Goal: Transaction & Acquisition: Download file/media

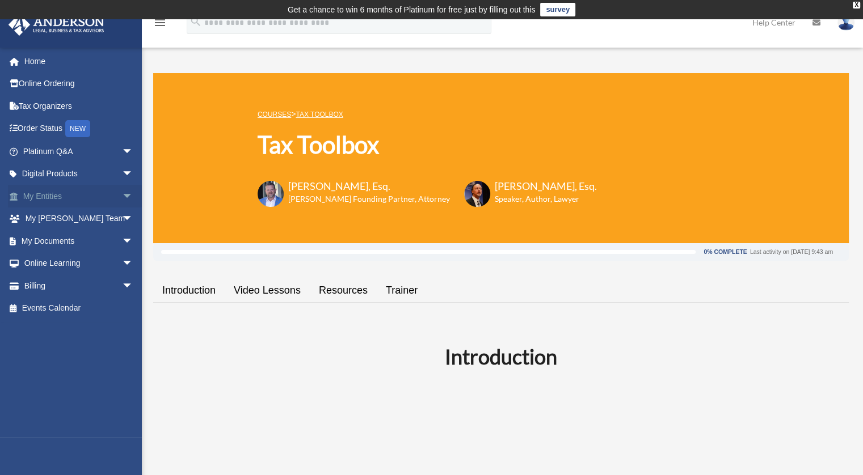
click at [122, 195] on span "arrow_drop_down" at bounding box center [133, 196] width 23 height 23
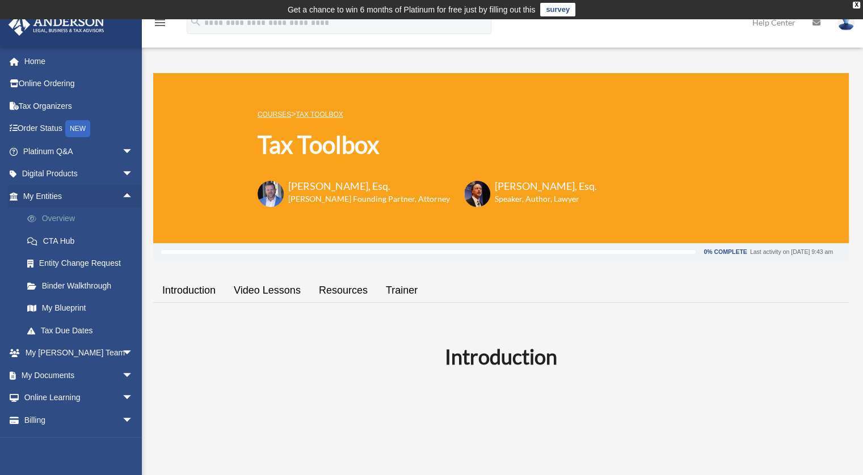
click at [58, 217] on link "Overview" at bounding box center [83, 219] width 134 height 23
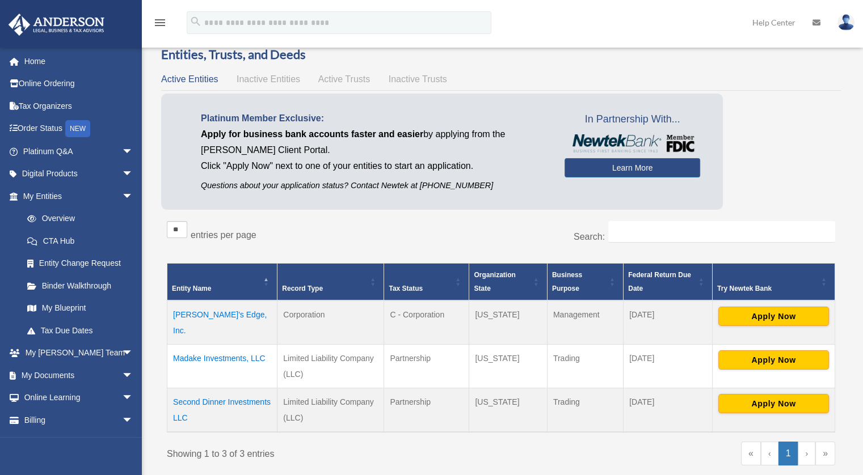
scroll to position [70, 0]
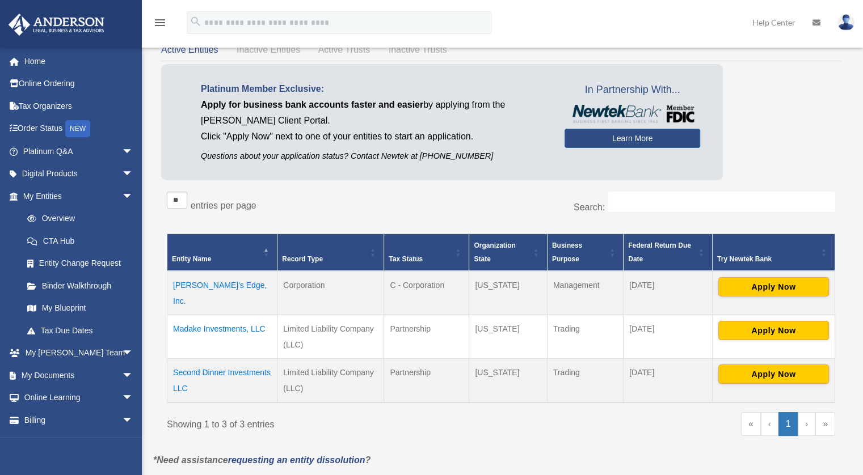
click at [228, 317] on td "Madake Investments, LLC" at bounding box center [222, 337] width 110 height 44
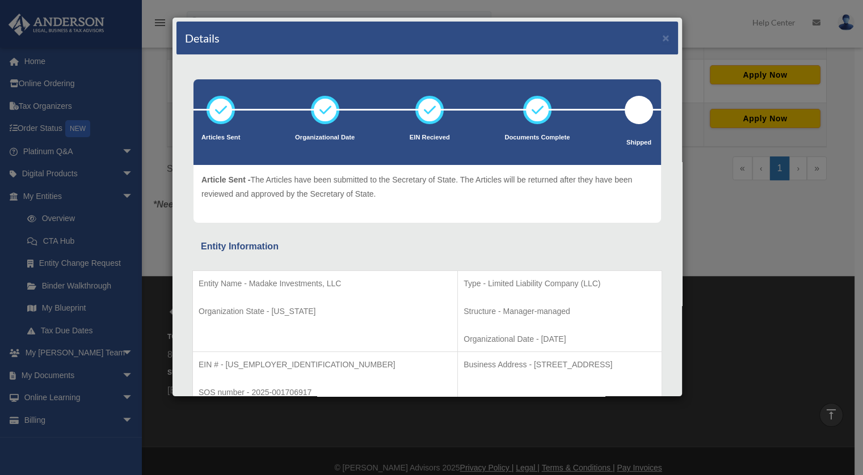
scroll to position [34, 0]
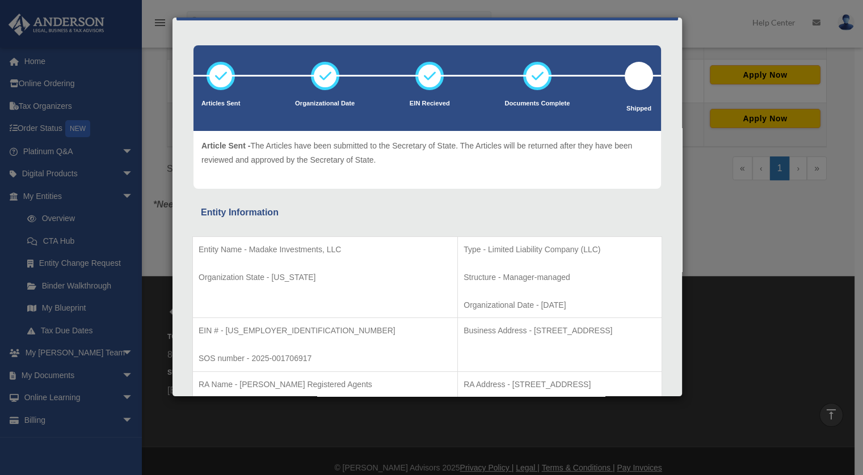
click at [714, 217] on div "Details × Articles Sent Organizational Date" at bounding box center [431, 237] width 863 height 475
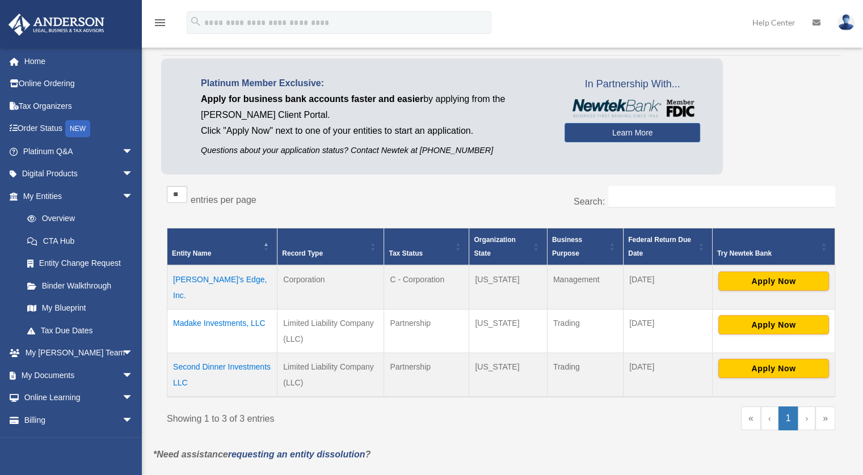
scroll to position [75, 0]
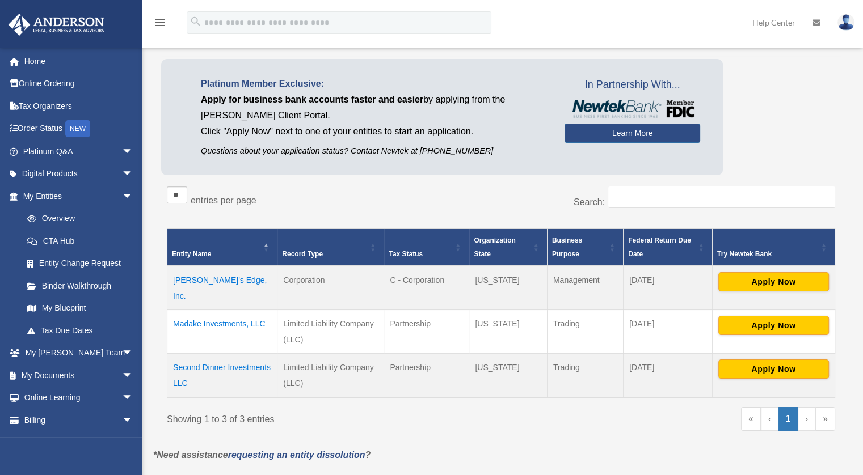
click at [246, 310] on td "Madake Investments, LLC" at bounding box center [222, 332] width 110 height 44
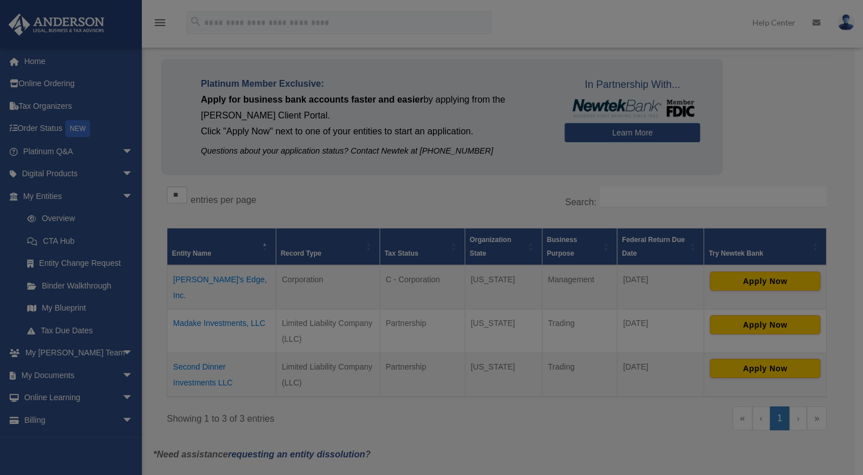
scroll to position [0, 0]
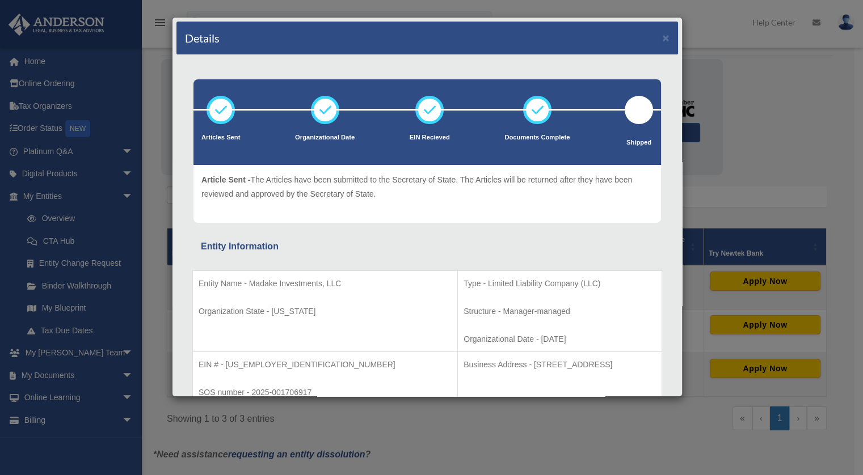
click at [717, 136] on div "Details × Articles Sent Organizational Date" at bounding box center [431, 237] width 863 height 475
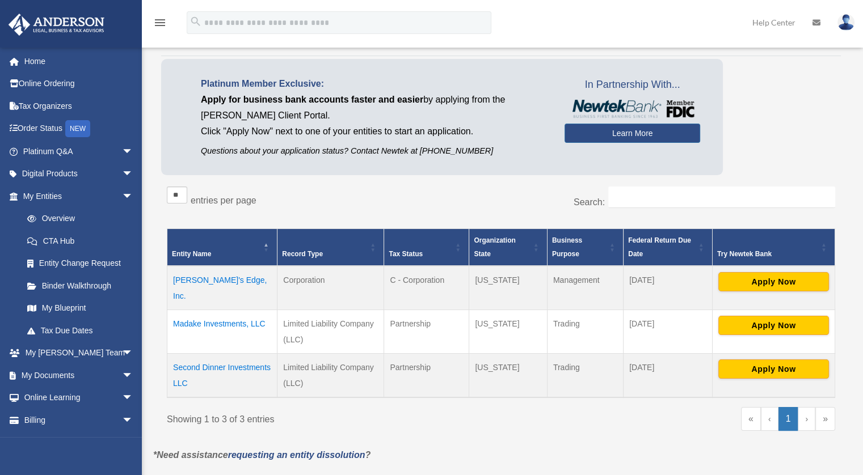
click at [811, 409] on link "›" at bounding box center [807, 419] width 18 height 24
click at [73, 275] on link "Binder Walkthrough" at bounding box center [83, 286] width 134 height 23
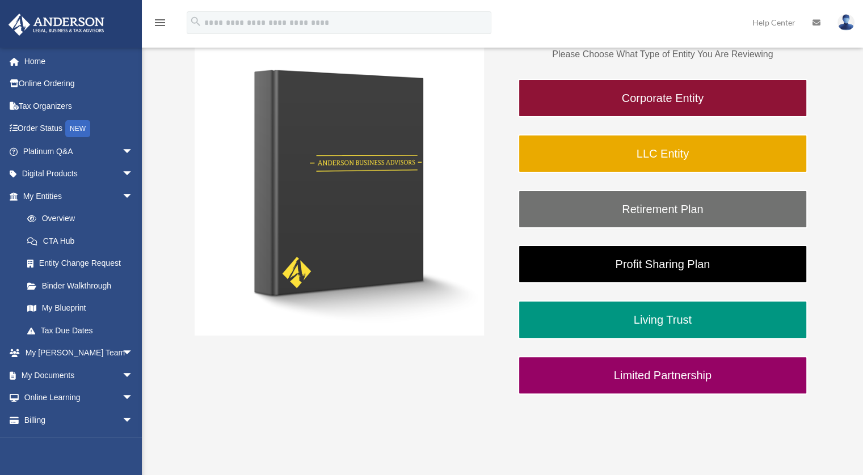
scroll to position [421, 0]
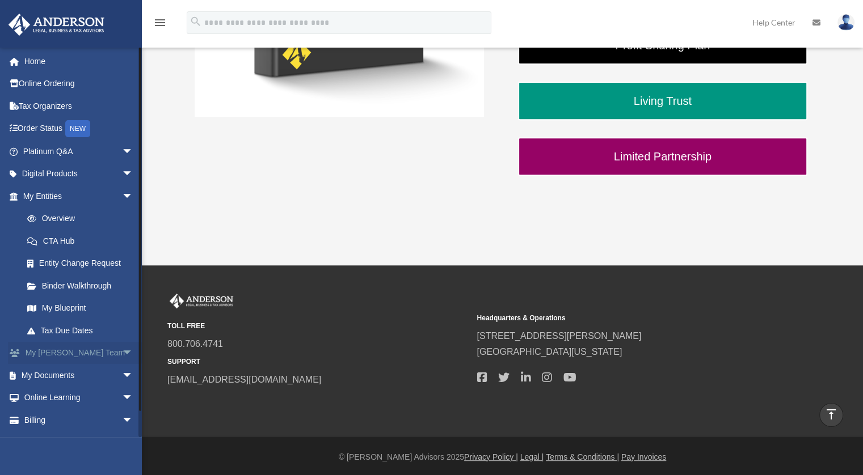
click at [45, 355] on link "My [PERSON_NAME] Team arrow_drop_down" at bounding box center [79, 353] width 142 height 23
click at [122, 355] on span "arrow_drop_down" at bounding box center [133, 353] width 23 height 23
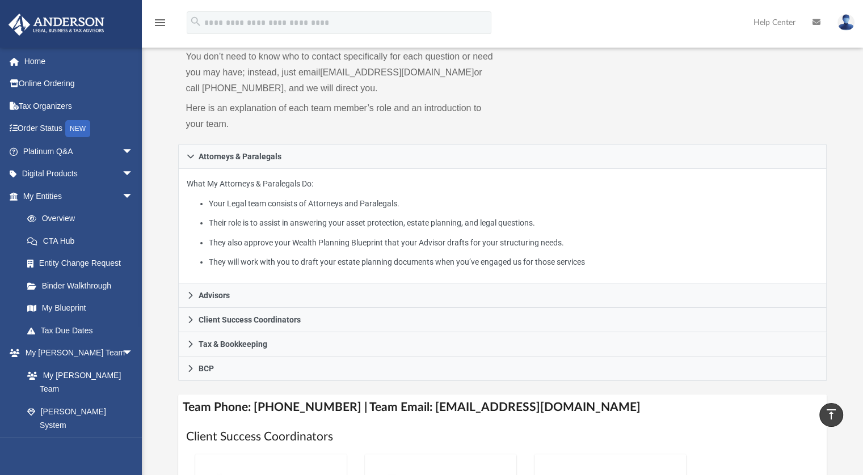
scroll to position [115, 0]
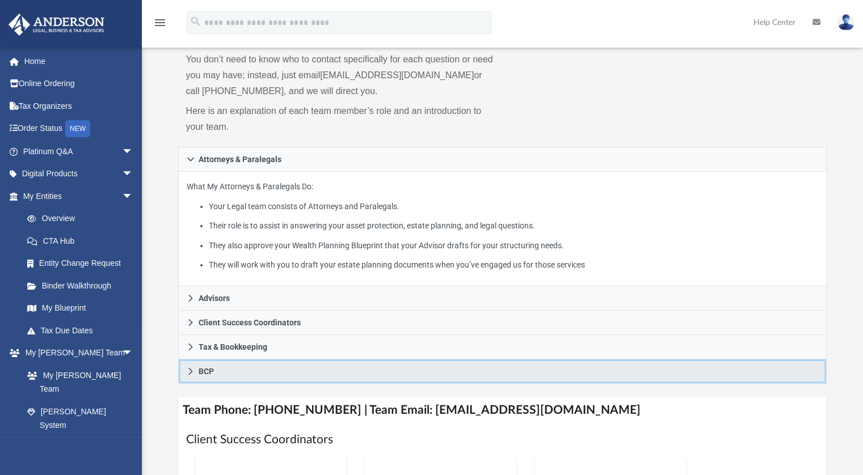
click at [218, 371] on link "BCP" at bounding box center [502, 372] width 649 height 24
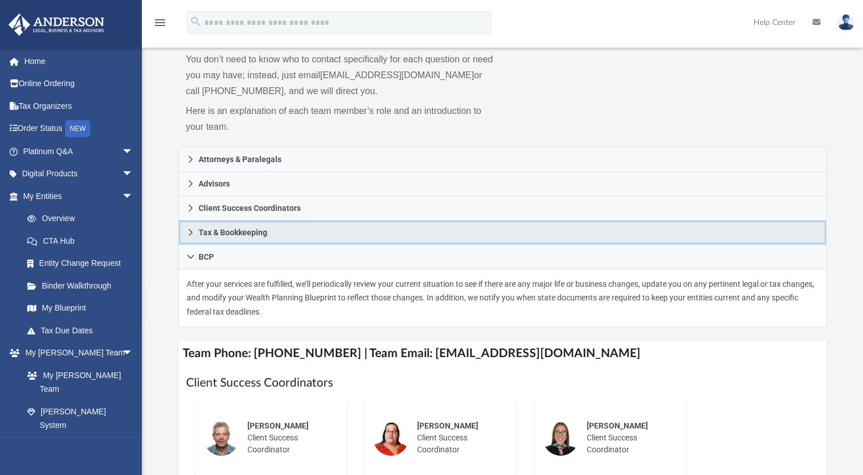
click at [260, 234] on span "Tax & Bookkeeping" at bounding box center [233, 233] width 69 height 8
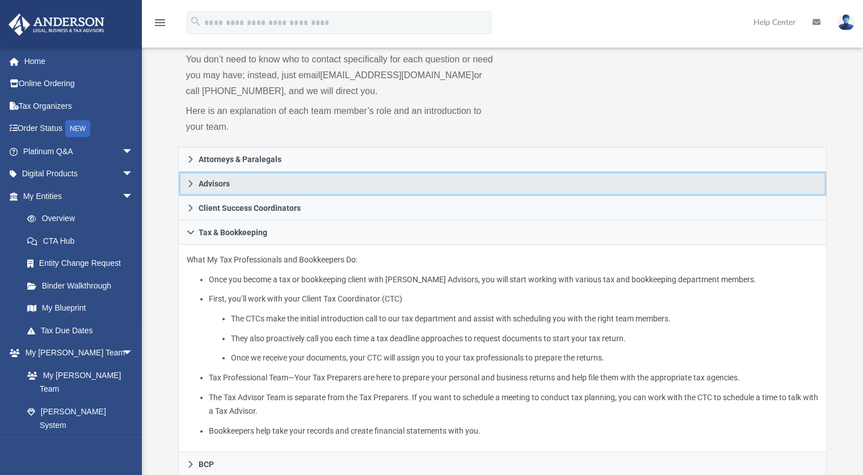
click at [265, 193] on link "Advisors" at bounding box center [502, 184] width 649 height 24
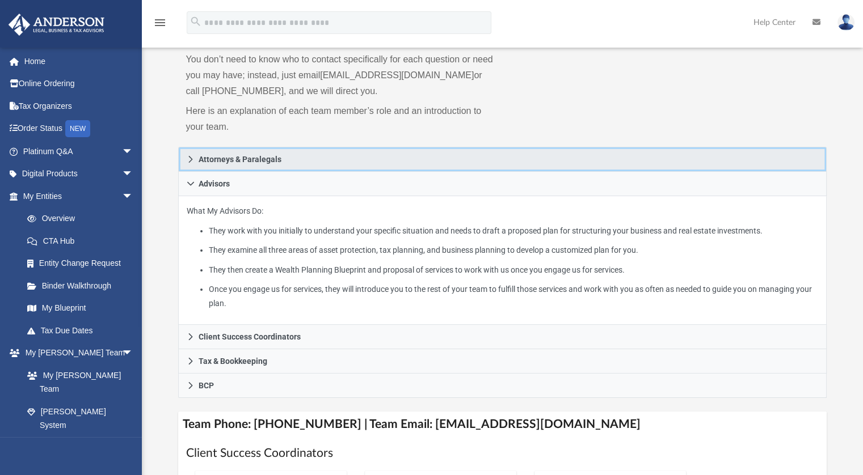
click at [249, 163] on span "Attorneys & Paralegals" at bounding box center [240, 159] width 83 height 8
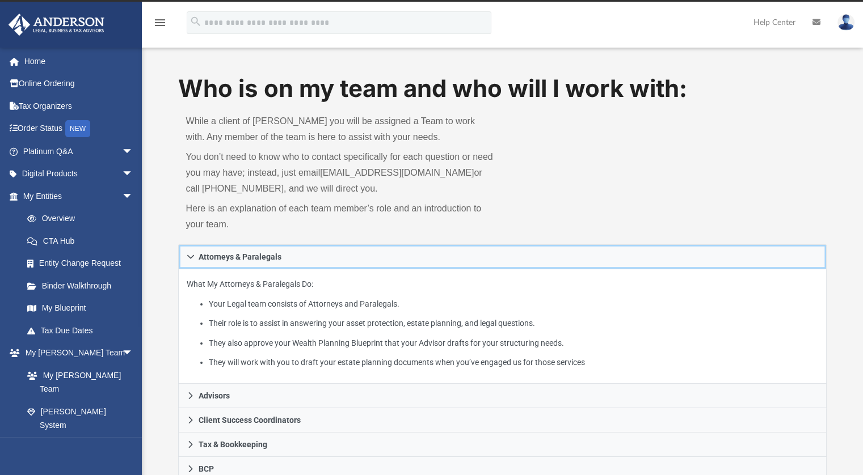
scroll to position [0, 0]
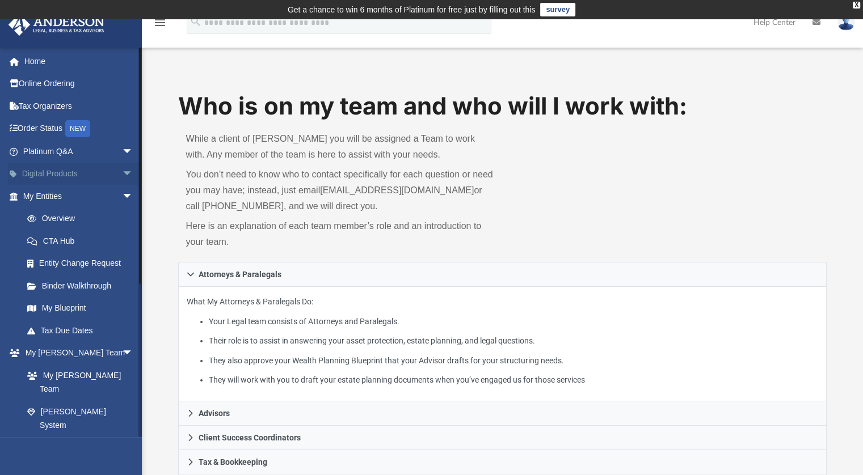
click at [74, 179] on link "Digital Products arrow_drop_down" at bounding box center [79, 174] width 142 height 23
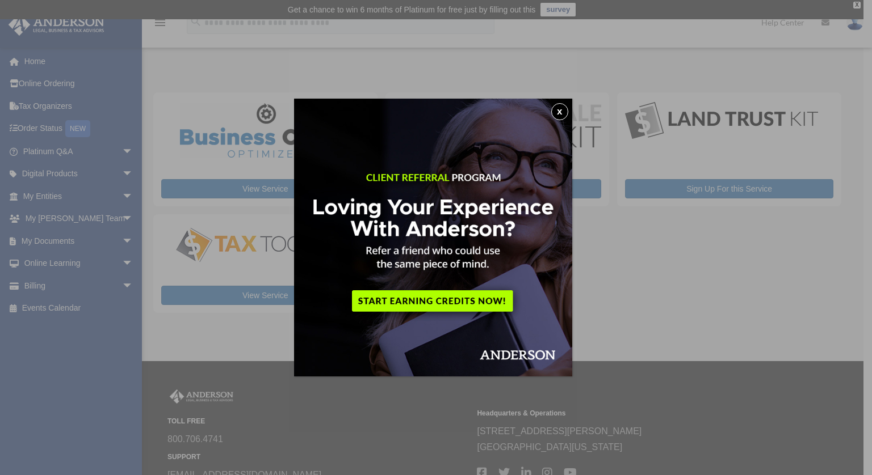
click at [561, 114] on button "x" at bounding box center [559, 111] width 17 height 17
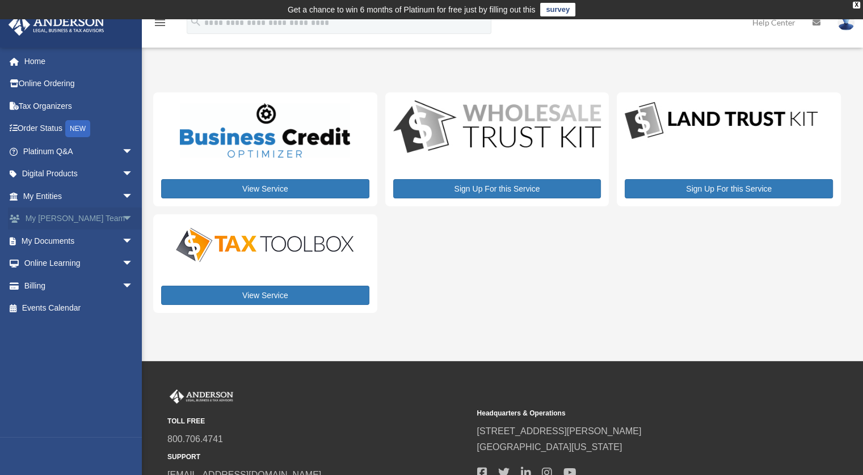
click at [122, 218] on span "arrow_drop_down" at bounding box center [133, 219] width 23 height 23
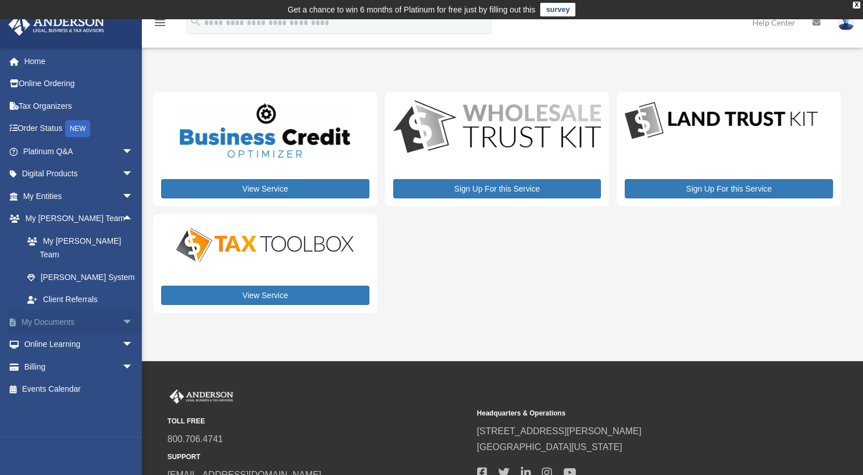
click at [122, 312] on span "arrow_drop_down" at bounding box center [133, 322] width 23 height 23
click at [40, 341] on span at bounding box center [36, 345] width 7 height 8
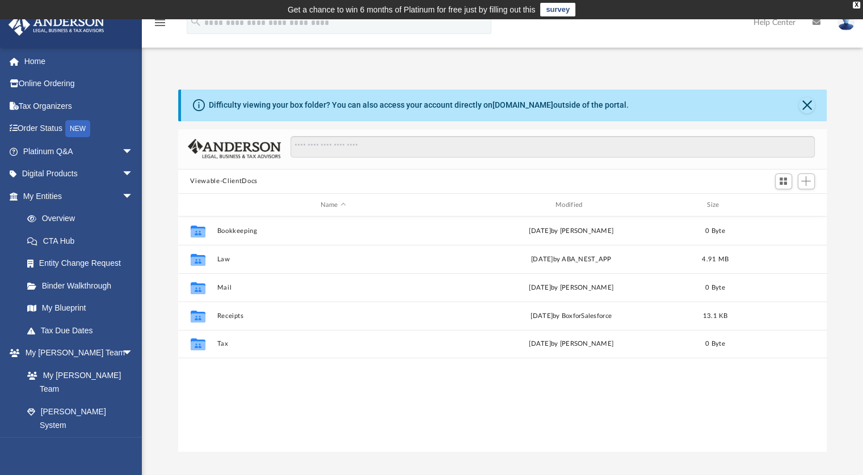
scroll to position [249, 640]
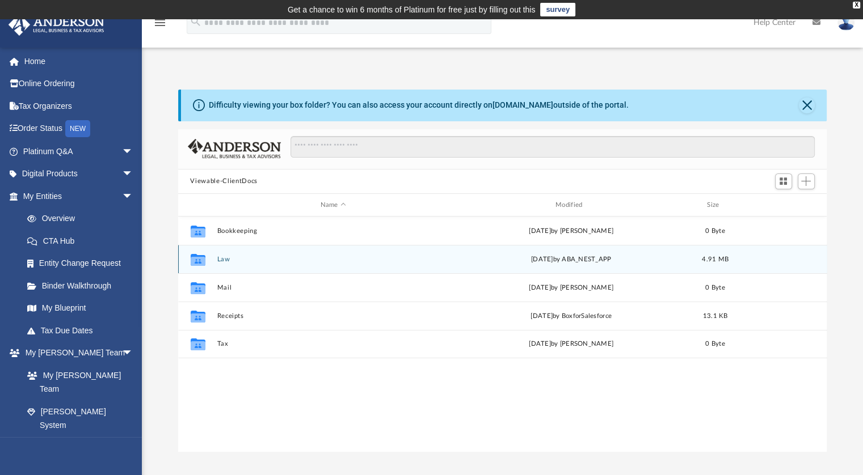
click at [224, 271] on div "Collaborated Folder Law [DATE] by ABA_NEST_APP 4.91 MB" at bounding box center [502, 259] width 649 height 28
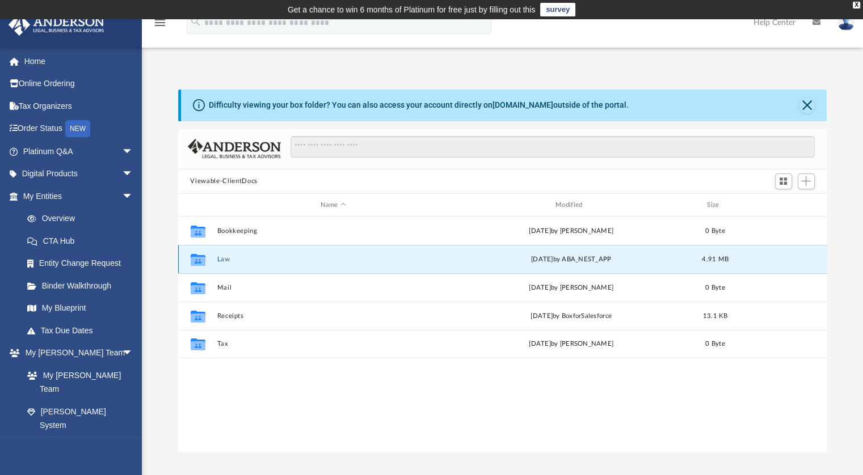
click at [227, 263] on button "Law" at bounding box center [333, 259] width 233 height 7
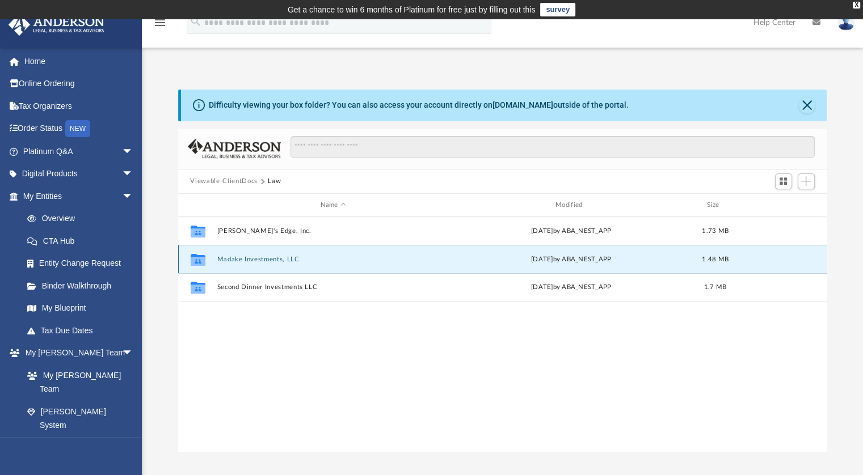
click at [259, 256] on button "Madake Investments, LLC" at bounding box center [333, 259] width 233 height 7
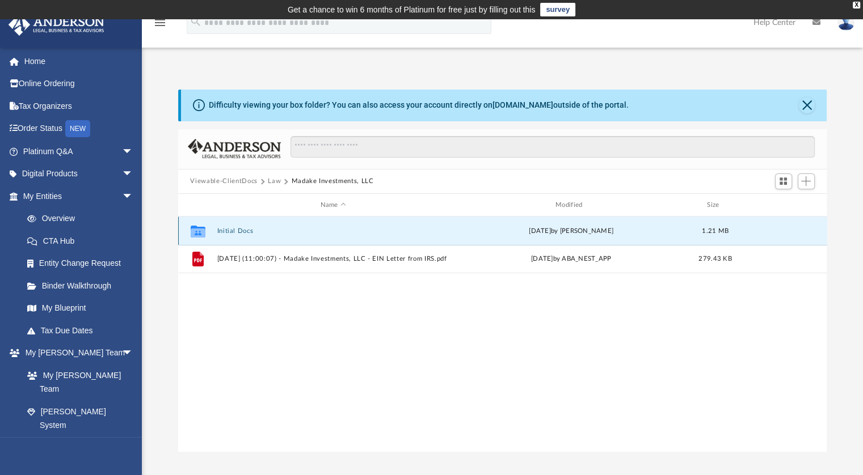
click at [242, 228] on button "Initial Docs" at bounding box center [333, 231] width 233 height 7
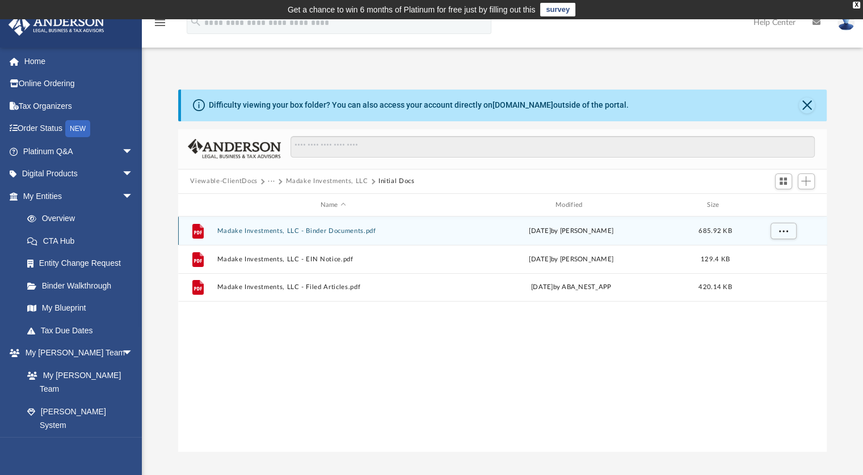
click at [327, 232] on button "Madake Investments, LLC - Binder Documents.pdf" at bounding box center [333, 231] width 233 height 7
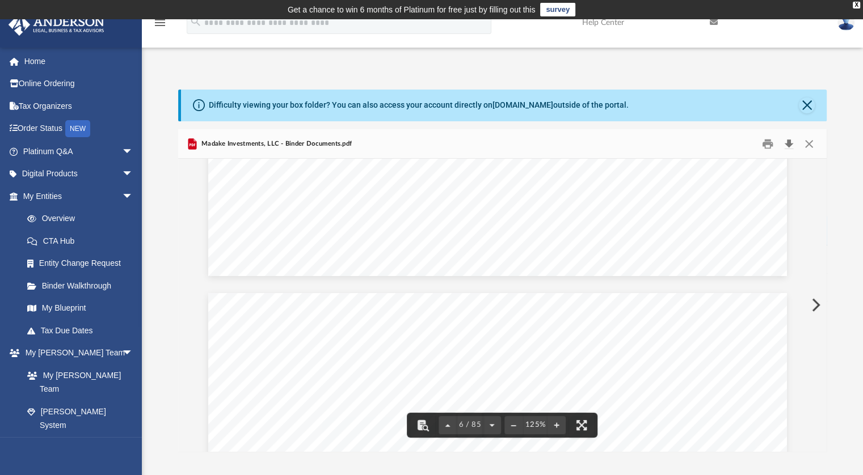
click at [791, 141] on button "Download" at bounding box center [789, 144] width 20 height 18
